Goal: Task Accomplishment & Management: Manage account settings

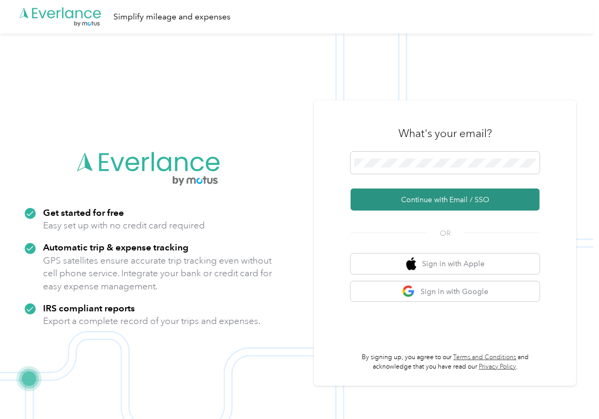
drag, startPoint x: 384, startPoint y: 200, endPoint x: 5, endPoint y: 250, distance: 382.3
click at [384, 201] on button "Continue with Email / SSO" at bounding box center [445, 199] width 189 height 22
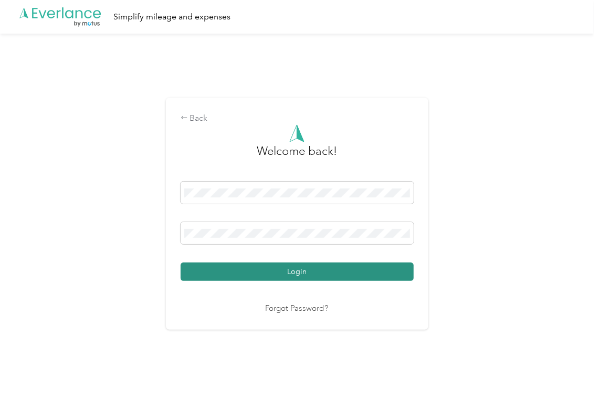
click at [217, 273] on button "Login" at bounding box center [297, 271] width 233 height 18
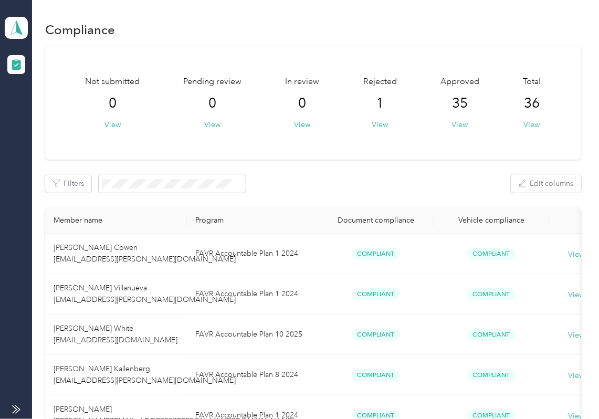
drag, startPoint x: 17, startPoint y: 11, endPoint x: 26, endPoint y: 28, distance: 19.5
click at [17, 13] on div "Knoxville Beverage Team dashboard" at bounding box center [16, 27] width 23 height 37
click at [45, 108] on div "Log out" at bounding box center [34, 109] width 40 height 11
